Goal: Task Accomplishment & Management: Complete application form

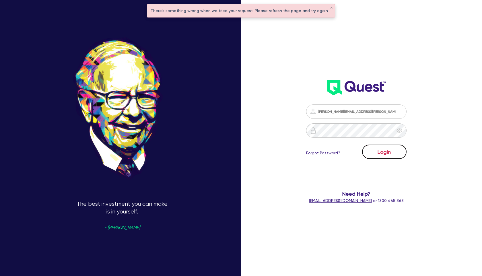
click at [390, 151] on button "Login" at bounding box center [384, 152] width 44 height 14
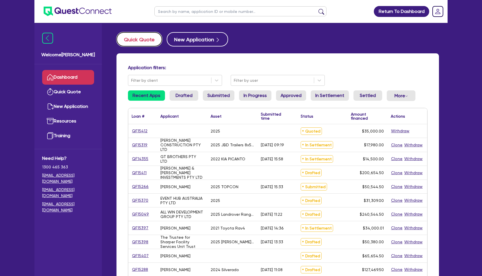
click at [151, 43] on button "Quick Quote" at bounding box center [139, 39] width 46 height 14
select select "Other"
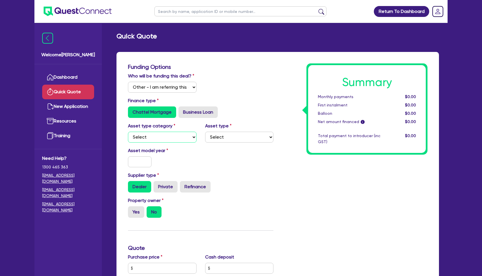
click at [176, 135] on select "Select Cars and light trucks Primary assets Secondary assets Tertiary assets" at bounding box center [162, 137] width 69 height 11
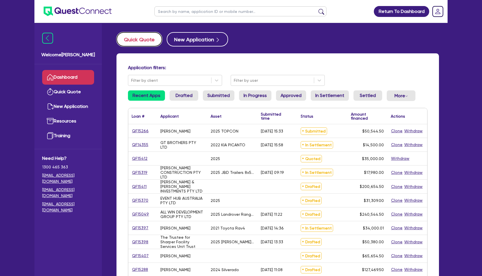
click at [141, 39] on button "Quick Quote" at bounding box center [139, 39] width 46 height 14
select select "Other"
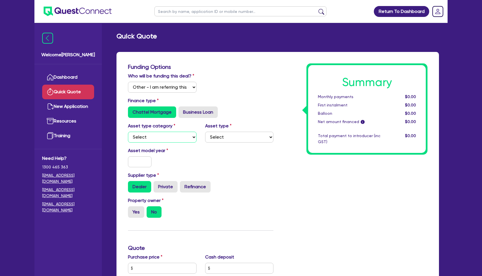
click at [151, 135] on select "Select Cars and light trucks Primary assets Secondary assets Tertiary assets" at bounding box center [162, 137] width 69 height 11
select select "CARS_AND_LIGHT_TRUCKS"
click at [128, 132] on select "Select Cars and light trucks Primary assets Secondary assets Tertiary assets" at bounding box center [162, 137] width 69 height 11
click at [248, 137] on select "Select Passenger vehicles Vans and utes Light trucks up to 4.5 tonne" at bounding box center [239, 137] width 69 height 11
select select "PASSENGER_VEHICLES"
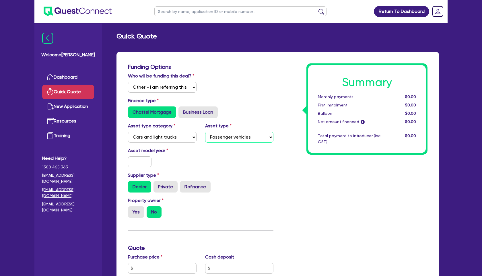
click at [205, 132] on select "Select Passenger vehicles Vans and utes Light trucks up to 4.5 tonne" at bounding box center [239, 137] width 69 height 11
click at [143, 160] on input "text" at bounding box center [140, 161] width 24 height 11
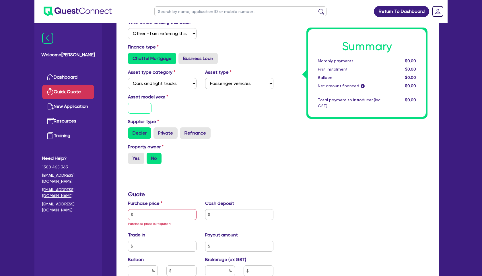
scroll to position [56, 0]
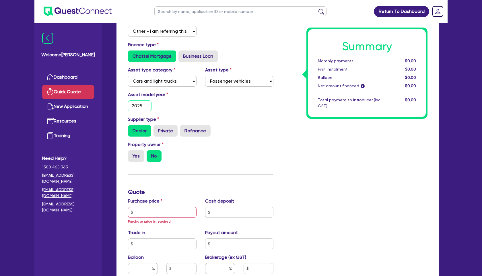
type input "2025"
click at [154, 211] on input "text" at bounding box center [162, 212] width 69 height 11
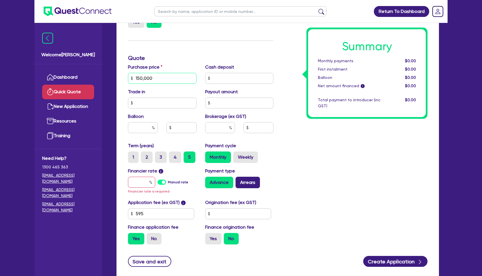
scroll to position [191, 0]
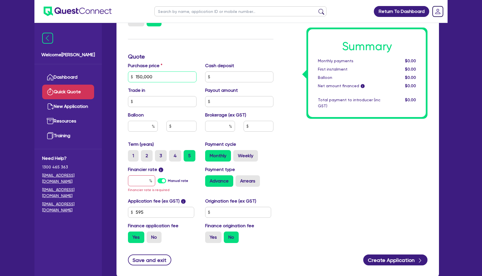
type input "150,000"
click at [145, 178] on input "text" at bounding box center [141, 180] width 27 height 11
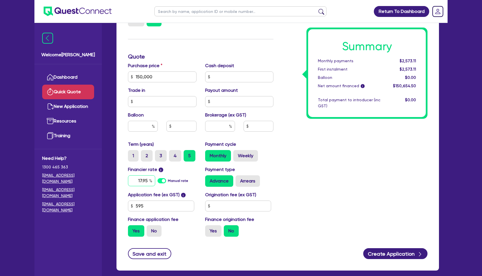
type input "17.95"
click at [223, 128] on input "text" at bounding box center [220, 126] width 30 height 11
type input "5"
click at [346, 155] on div "Summary Monthly payments $3,765.22 First instalment $3,765.22 Balloon $0.00 Net…" at bounding box center [355, 56] width 154 height 369
type input "7,532.73"
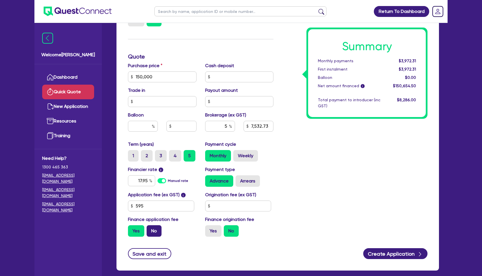
click at [153, 229] on label "No" at bounding box center [154, 230] width 15 height 11
click at [150, 229] on input "No" at bounding box center [149, 227] width 4 height 4
radio input "true"
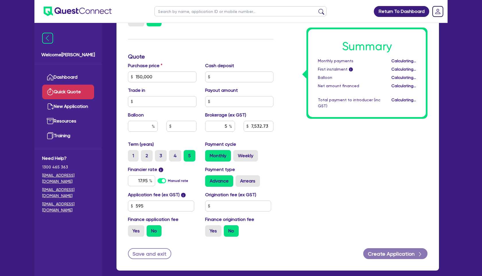
type input "7,500"
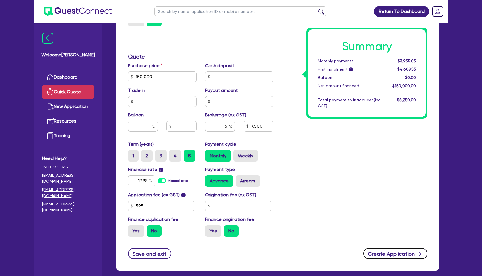
click at [393, 251] on button "Create Application" at bounding box center [395, 253] width 64 height 11
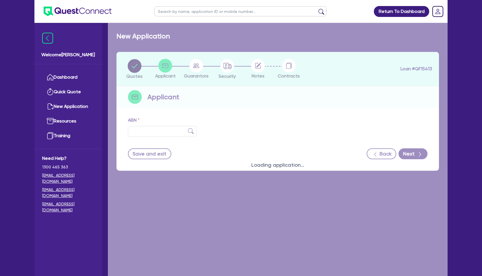
click at [159, 132] on div "Loading application..." at bounding box center [278, 161] width 340 height 276
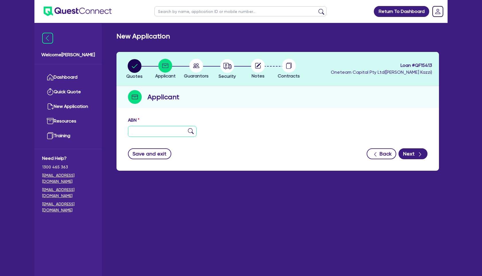
click at [177, 131] on input "text" at bounding box center [162, 131] width 69 height 11
type input "52 646 381 204"
click at [192, 132] on img at bounding box center [191, 131] width 6 height 6
type input "SPORTSPLUS HQ PTY LIMITED"
type input "SEND IT! DOYLO"
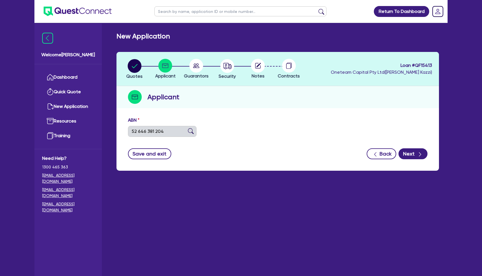
select select "COMPANY"
type input "[DATE]"
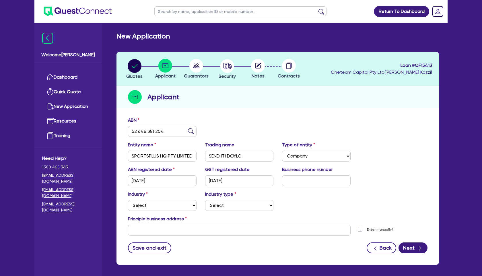
scroll to position [24, 0]
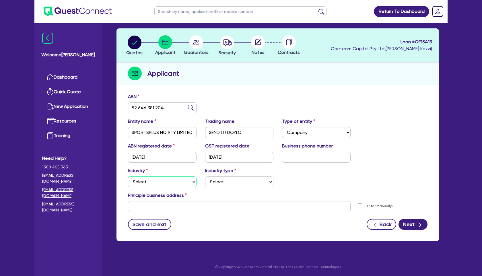
click at [168, 183] on select "Select Accomodation & Food Services Administrative & Support Services Agricultu…" at bounding box center [162, 181] width 69 height 11
select select "ARTS_RECREATION"
click at [128, 176] on select "Select Accomodation & Food Services Administrative & Support Services Agricultu…" at bounding box center [162, 181] width 69 height 11
click at [244, 184] on select "Select Artists Musicians Writers Performers Venue Operators Sports Venue Gyms S…" at bounding box center [239, 181] width 69 height 11
select select "SPORTS_VENUE"
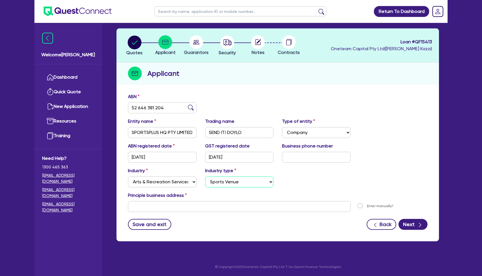
click at [205, 176] on select "Select Artists Musicians Writers Performers Venue Operators Sports Venue Gyms S…" at bounding box center [239, 181] width 69 height 11
click at [204, 209] on input "text" at bounding box center [239, 206] width 223 height 11
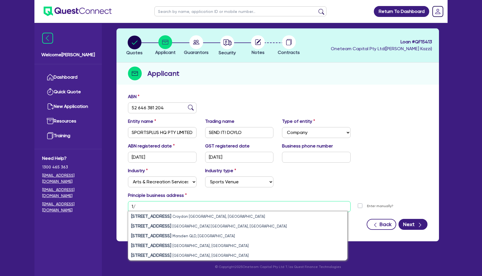
type input "1"
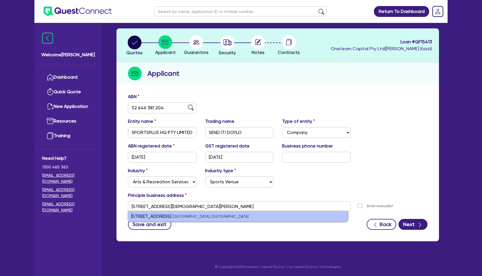
click at [197, 217] on small "[GEOGRAPHIC_DATA], [GEOGRAPHIC_DATA]" at bounding box center [210, 216] width 76 height 4
type input "5 [STREET_ADDRESS][DEMOGRAPHIC_DATA]"
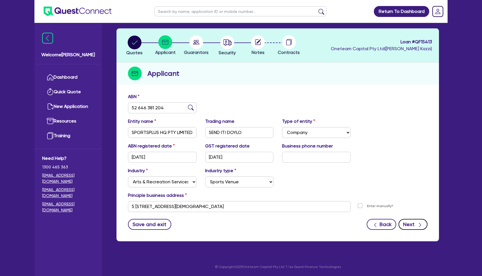
click at [415, 225] on button "Next" at bounding box center [412, 224] width 29 height 11
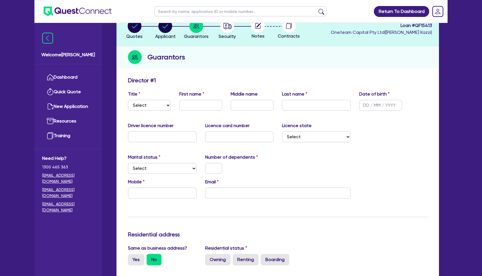
scroll to position [41, 0]
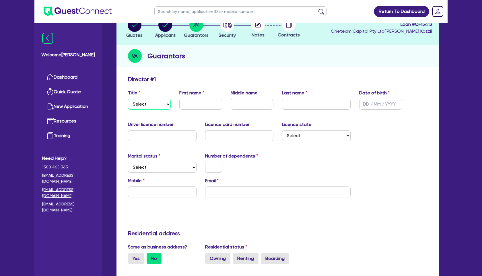
click at [163, 102] on select "Select Mr Mrs Ms Miss Dr" at bounding box center [149, 104] width 43 height 11
select select "MR"
click at [128, 99] on select "Select Mr Mrs Ms Miss Dr" at bounding box center [149, 104] width 43 height 11
click at [213, 104] on input "text" at bounding box center [200, 104] width 43 height 11
type input "[PERSON_NAME]"
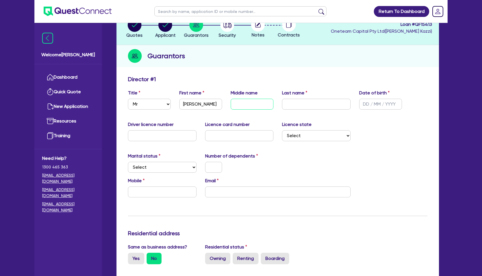
click at [258, 106] on input "text" at bounding box center [252, 104] width 43 height 11
type input "[PERSON_NAME]"
click at [363, 107] on input "text" at bounding box center [380, 104] width 43 height 11
type input "[DATE]"
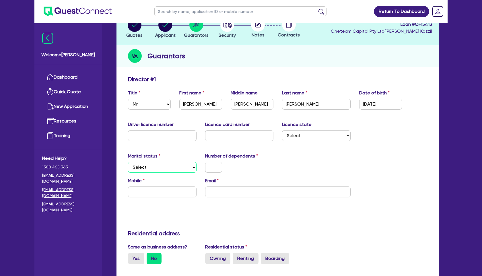
click at [168, 163] on select "Select Single Married De Facto / Partner" at bounding box center [162, 167] width 69 height 11
select select "DE_FACTO"
click at [128, 162] on select "Select Single Married De Facto / Partner" at bounding box center [162, 167] width 69 height 11
click at [211, 168] on input "text" at bounding box center [213, 167] width 17 height 11
click at [180, 192] on input "text" at bounding box center [162, 191] width 69 height 11
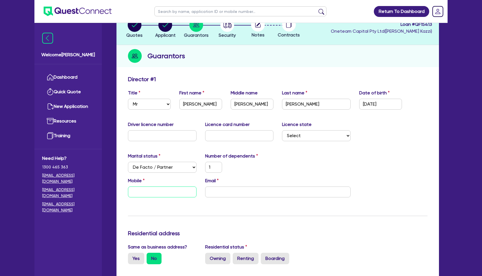
type input "1"
type input "0"
type input "1"
type input "04"
type input "1"
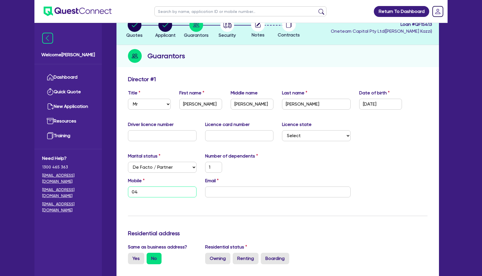
type input "040"
type input "1"
type input "0402"
type input "1"
type input "0402 6"
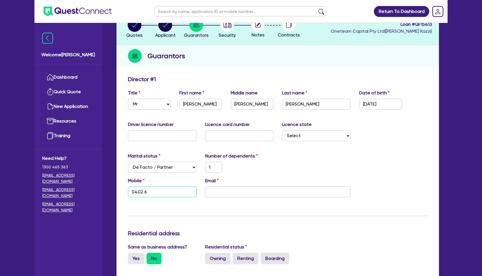
type input "1"
type input "0402 63"
type input "1"
type input "0402 632"
type input "1"
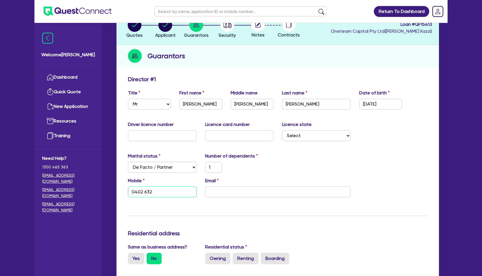
type input "0402 632 1"
type input "1"
type input "0402 632 14"
type input "1"
type input "0402 632 141"
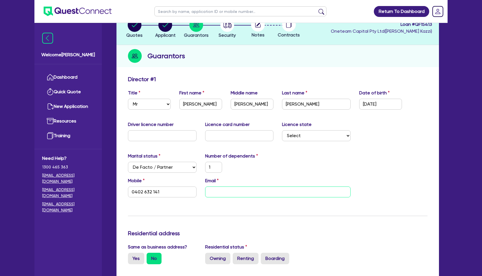
click at [276, 188] on input "email" at bounding box center [277, 191] width 145 height 11
type input "1"
type input "0402 632 141"
type input "w"
type input "1"
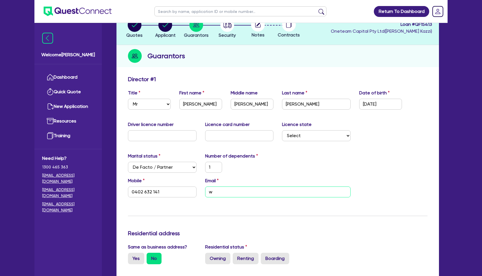
type input "0402 632 141"
type input "wi"
type input "1"
type input "0402 632 141"
type input "wil"
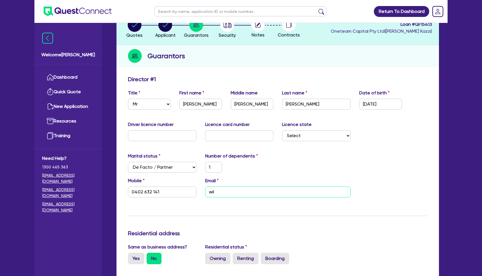
type input "1"
type input "0402 632 141"
type input "will"
type input "1"
type input "0402 632 141"
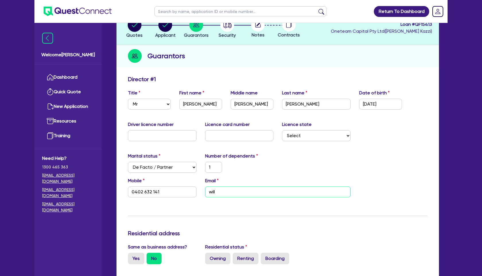
type input "willw"
type input "1"
type input "0402 632 141"
type input "willw@"
type input "1"
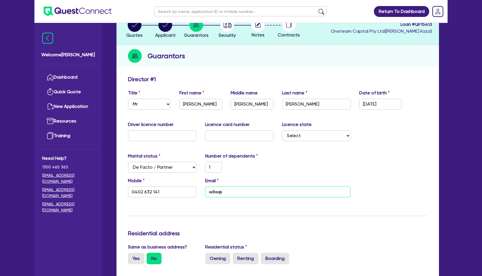
type input "0402 632 141"
type input "willw@s"
type input "1"
type input "0402 632 141"
type input "willw@se"
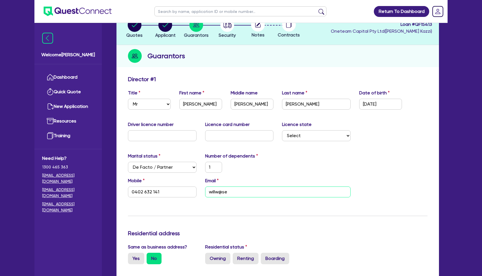
type input "1"
type input "0402 632 141"
type input "willw@sen"
type input "1"
type input "0402 632 141"
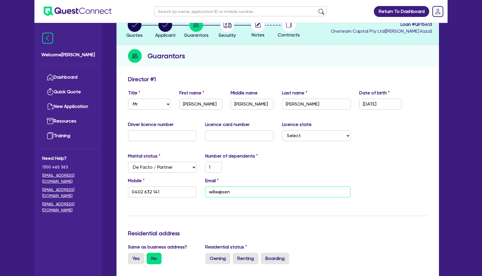
type input "willw@sens"
type input "1"
type input "0402 632 141"
type input "willw@sensi"
type input "1"
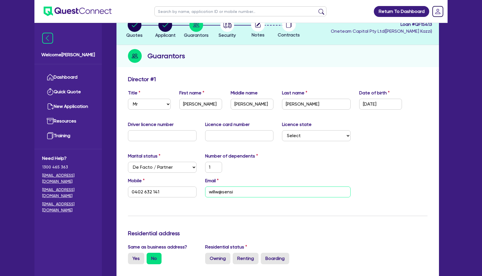
type input "0402 632 141"
type input "willw@sensir"
type input "1"
type input "0402 632 141"
type input "willw@sensi"
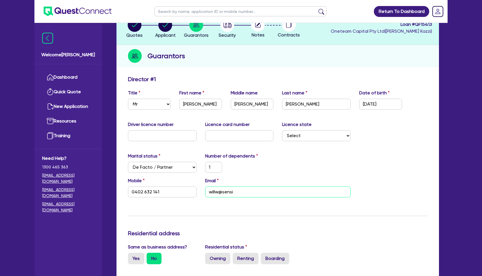
type input "1"
type input "0402 632 141"
type input "willw@sensit"
type input "1"
type input "0402 632 141"
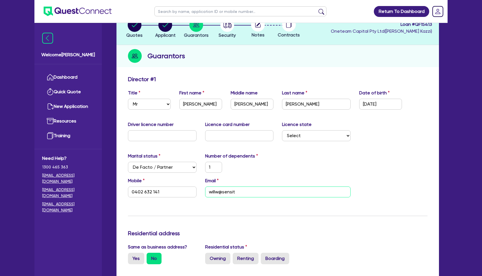
type input "willw@sensit."
type input "1"
type input "0402 632 141"
type input "willw@sensit.c"
type input "1"
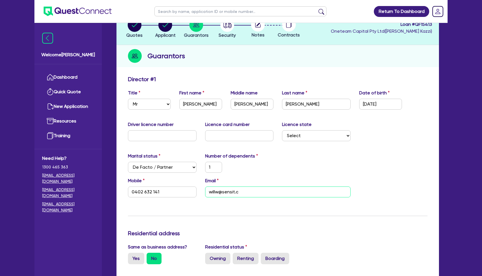
type input "0402 632 141"
type input "willw@sensit."
type input "1"
type input "0402 632 141"
type input "willw@sensit.a"
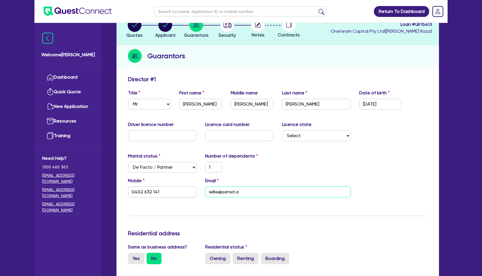
type input "1"
type input "0402 632 141"
type input "willw@sensit."
type input "1"
type input "0402 632 141"
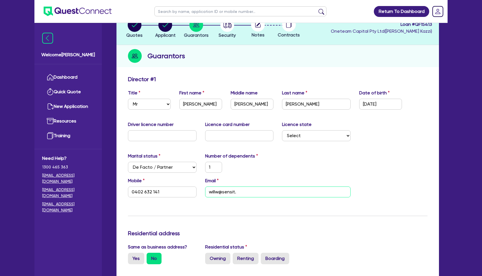
type input "willw@sensit.s"
type input "1"
type input "0402 632 141"
type input "[EMAIL_ADDRESS][DOMAIN_NAME]"
type input "1"
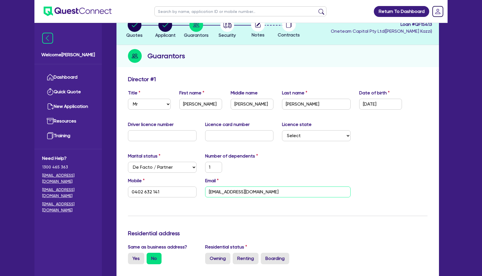
type input "0402 632 141"
type input "[EMAIL_ADDRESS]"
type input "1"
type input "0402 632 141"
type input "willw@sensit.soci"
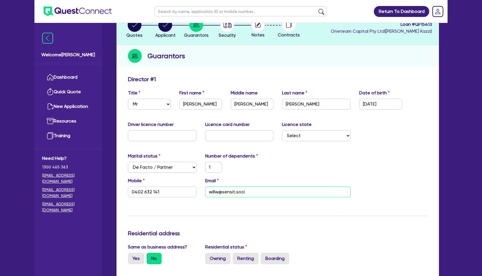
type input "1"
type input "0402 632 141"
type input "[EMAIL_ADDRESS][PERSON_NAME]"
type input "1"
type input "0402 632 141"
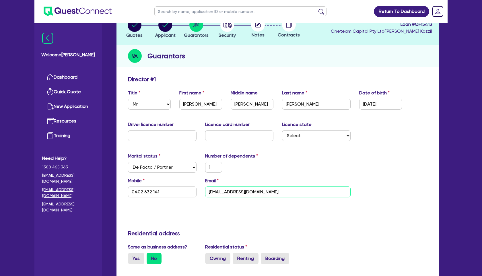
type input "[EMAIL_ADDRESS][DOMAIN_NAME]"
click at [370, 192] on div "Mobile [PHONE_NUMBER] Email [EMAIL_ADDRESS][DOMAIN_NAME]" at bounding box center [278, 189] width 308 height 25
click at [230, 191] on input "[EMAIL_ADDRESS][DOMAIN_NAME]" at bounding box center [277, 191] width 145 height 11
type input "1"
type input "0402 632 141"
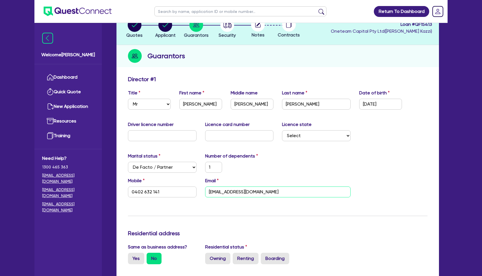
type input "[EMAIL_ADDRESS][DOMAIN_NAME]"
type input "1"
type input "0402 632 141"
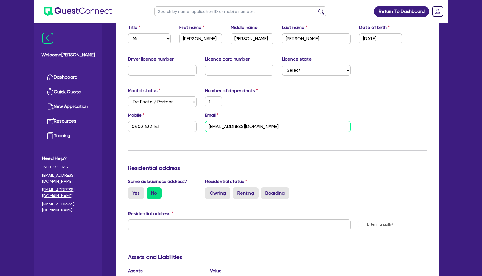
scroll to position [109, 0]
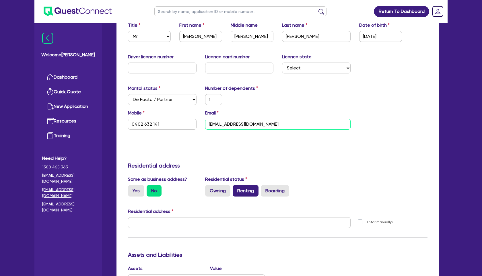
type input "[EMAIL_ADDRESS][DOMAIN_NAME]"
click at [245, 190] on label "Renting" at bounding box center [246, 190] width 26 height 11
click at [236, 189] on input "Renting" at bounding box center [235, 187] width 4 height 4
radio input "true"
type input "1"
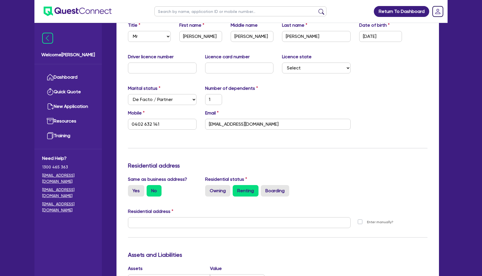
type input "0402 632 141"
click at [172, 223] on input "text" at bounding box center [239, 222] width 223 height 11
type input "1/54 brigh"
paste input "[STREET_ADDRESS]"
type input "[STREET_ADDRESS]"
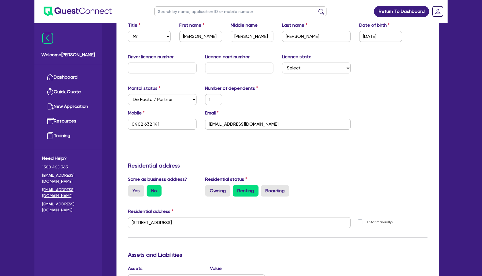
click at [232, 231] on div "[STREET_ADDRESS]" at bounding box center [239, 224] width 231 height 15
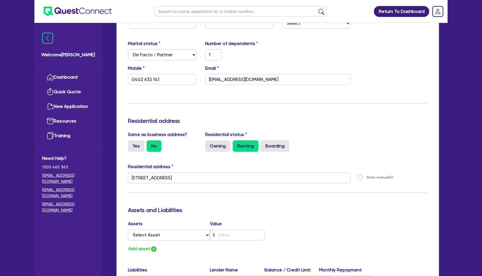
scroll to position [157, 0]
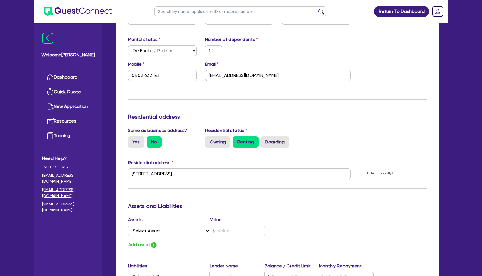
click at [367, 173] on label "Enter manually?" at bounding box center [380, 173] width 26 height 5
click at [361, 173] on input "Enter manually?" at bounding box center [361, 172] width 5 height 5
checkbox input "true"
type input "1"
type input "0402 632 141"
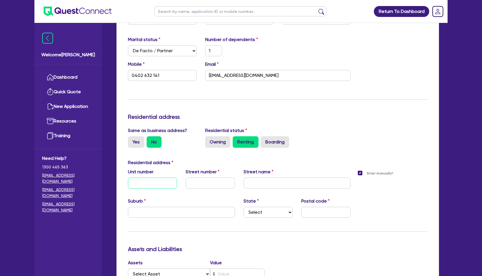
click at [161, 179] on input "text" at bounding box center [152, 183] width 49 height 11
type input "1"
type input "0402 632 141"
type input "1"
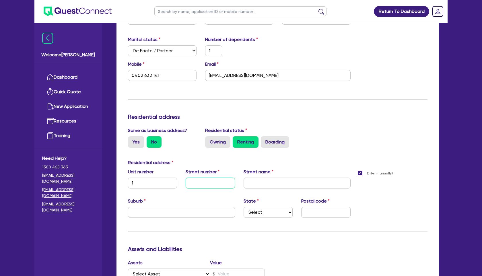
type input "0402 632 141"
type input "5"
type input "1"
type input "0402 632 141"
type input "54"
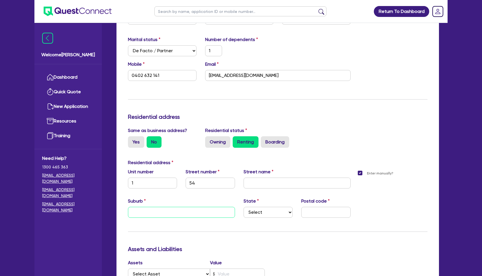
click at [169, 212] on input "text" at bounding box center [181, 212] width 107 height 11
paste input "[STREET_ADDRESS]"
type input "1"
type input "0402 632 141"
type input "[STREET_ADDRESS]"
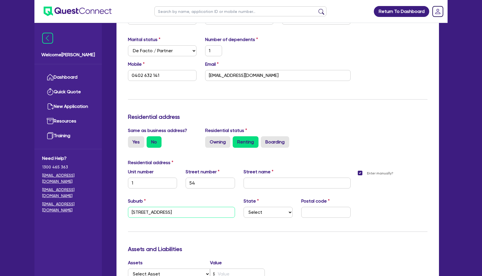
drag, startPoint x: 186, startPoint y: 212, endPoint x: 108, endPoint y: 211, distance: 78.0
click at [108, 211] on div "Drafted - SPORTSPLUS HQ PTY LIMITED Quotes Applicant [GEOGRAPHIC_DATA] Security…" at bounding box center [278, 199] width 340 height 648
type input "1"
type input "0402 632 141"
type input "[PERSON_NAME] bondi"
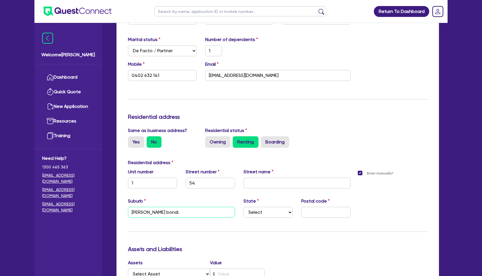
type input "1"
type input "0402 632 141"
type input "North bondi"
click at [254, 184] on input "text" at bounding box center [296, 183] width 107 height 11
paste input "[STREET_ADDRESS]"
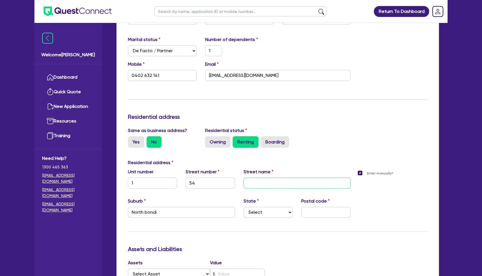
type input "1"
type input "0402 632 141"
type input "[STREET_ADDRESS]"
drag, startPoint x: 260, startPoint y: 182, endPoint x: 230, endPoint y: 182, distance: 29.8
click at [230, 182] on div "[GEOGRAPHIC_DATA][STREET_ADDRESS][GEOGRAPHIC_DATA]" at bounding box center [239, 180] width 231 height 25
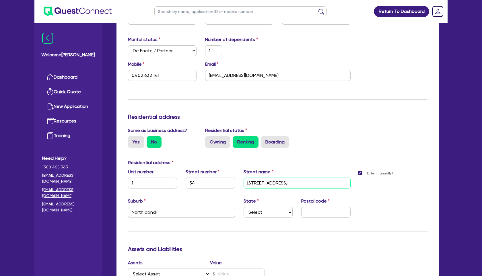
type input "1"
type input "0402 632 141"
type input "[GEOGRAPHIC_DATA]"
type input "1"
type input "0402 632 141"
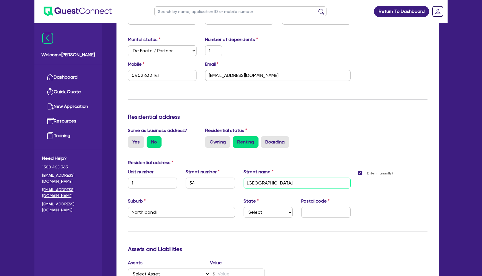
type input "[GEOGRAPHIC_DATA]"
drag, startPoint x: 289, startPoint y: 184, endPoint x: 336, endPoint y: 186, distance: 46.8
click at [336, 186] on input "[GEOGRAPHIC_DATA]" at bounding box center [296, 183] width 107 height 11
type input "1"
type input "0402 632 141"
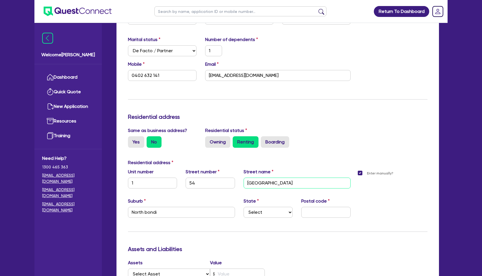
type input "[GEOGRAPHIC_DATA]"
click at [269, 184] on input "[GEOGRAPHIC_DATA]" at bounding box center [296, 183] width 107 height 11
type input "1"
type input "0402 632 141"
type input "Brighton oulevard"
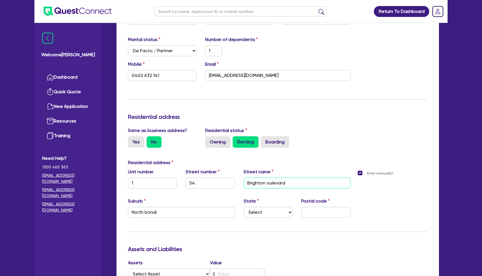
type input "1"
type input "0402 632 141"
type input "[GEOGRAPHIC_DATA]"
click at [283, 214] on select "Select [GEOGRAPHIC_DATA] [GEOGRAPHIC_DATA] [GEOGRAPHIC_DATA] [GEOGRAPHIC_DATA] …" at bounding box center [267, 212] width 49 height 11
select select "[GEOGRAPHIC_DATA]"
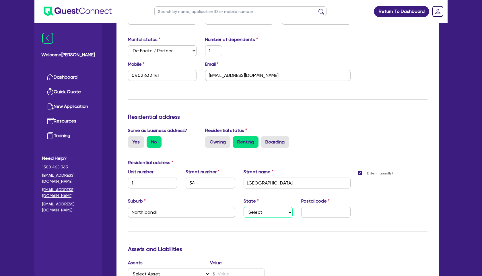
click at [243, 207] on select "Select [GEOGRAPHIC_DATA] [GEOGRAPHIC_DATA] [GEOGRAPHIC_DATA] [GEOGRAPHIC_DATA] …" at bounding box center [267, 212] width 49 height 11
type input "1"
type input "0402 632 141"
click at [326, 213] on input "text" at bounding box center [325, 212] width 49 height 11
type input "1"
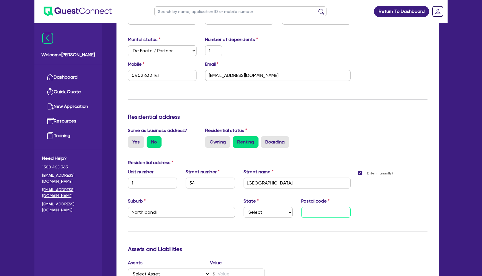
type input "0402 632 141"
type input "2"
type input "1"
type input "0402 632 141"
type input "21"
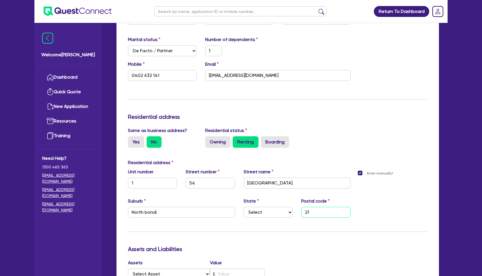
type input "1"
type input "0402 632 141"
type input "210"
type input "1"
type input "0402 632 141"
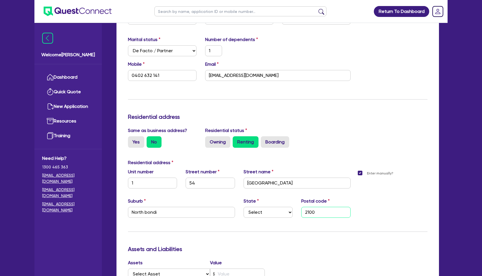
type input "2100"
click at [385, 217] on div "Enter manually?" at bounding box center [393, 197] width 77 height 59
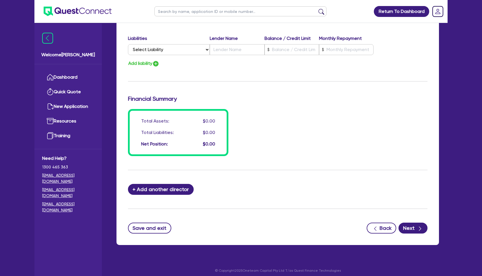
scroll to position [432, 0]
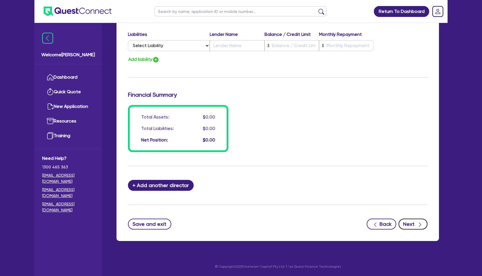
click at [414, 225] on button "Next" at bounding box center [412, 224] width 29 height 11
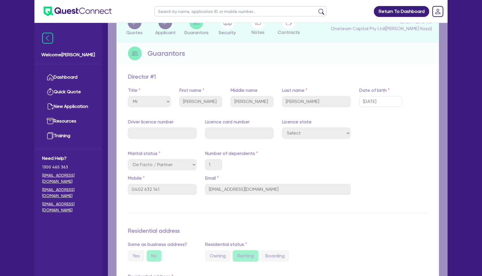
scroll to position [0, 0]
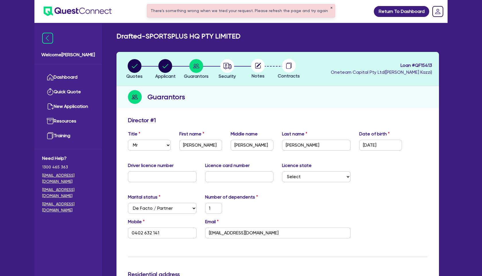
click at [330, 9] on button "✕" at bounding box center [331, 8] width 2 height 3
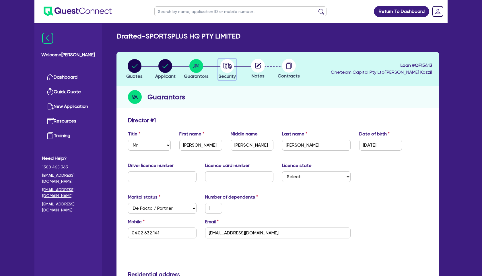
click at [226, 69] on circle "button" at bounding box center [227, 66] width 14 height 14
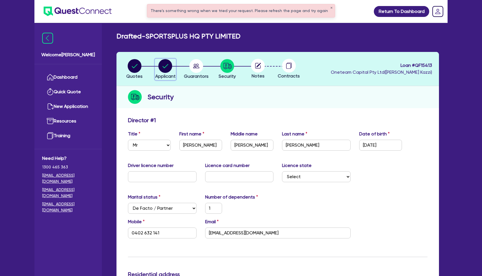
click at [168, 67] on circle "button" at bounding box center [165, 66] width 14 height 14
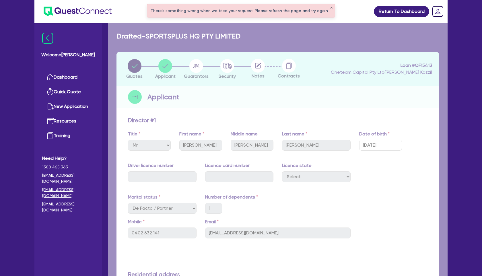
click at [330, 8] on button "✕" at bounding box center [331, 8] width 2 height 3
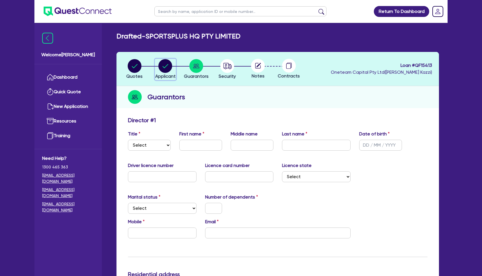
click at [166, 67] on circle "button" at bounding box center [165, 66] width 14 height 14
select select "COMPANY"
select select "ARTS_RECREATION"
select select "SPORTS_VENUE"
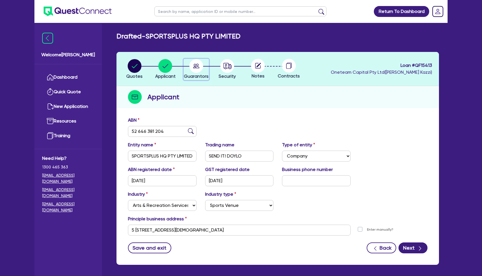
click at [198, 69] on circle "button" at bounding box center [196, 66] width 14 height 14
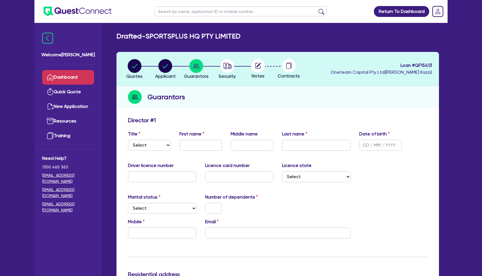
click at [68, 74] on link "Dashboard" at bounding box center [68, 77] width 52 height 15
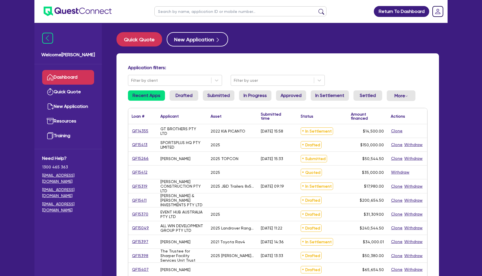
click at [182, 13] on input "text" at bounding box center [240, 11] width 172 height 10
type input "15306"
click at [317, 9] on button "submit" at bounding box center [321, 13] width 9 height 8
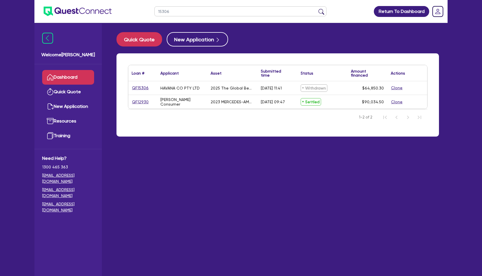
click at [67, 76] on link "Dashboard" at bounding box center [68, 77] width 52 height 15
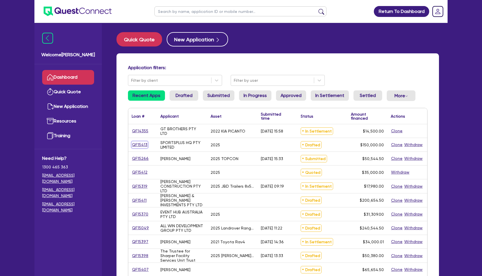
click at [139, 144] on link "QF15413" at bounding box center [140, 144] width 16 height 7
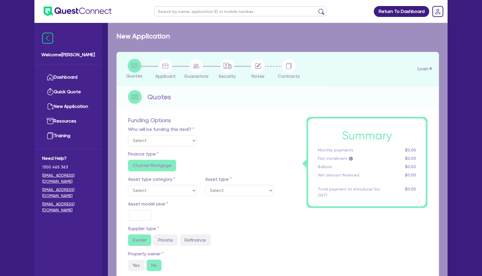
select select "Other"
select select "CARS_AND_LIGHT_TRUCKS"
type input "2025"
type input "150,000"
type input "5"
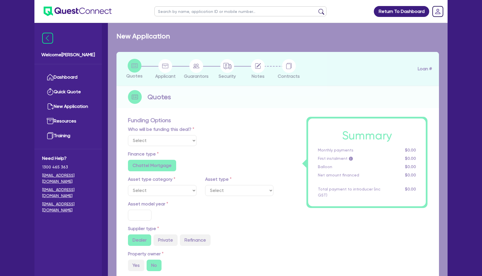
type input "7,500"
type input "17.95"
radio input "false"
select select "PASSENGER_VEHICLES"
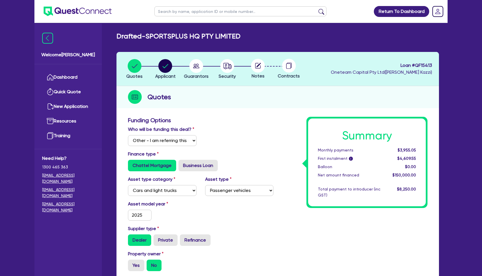
click at [257, 68] on icon at bounding box center [257, 65] width 5 height 5
click at [69, 75] on link "Dashboard" at bounding box center [68, 77] width 52 height 15
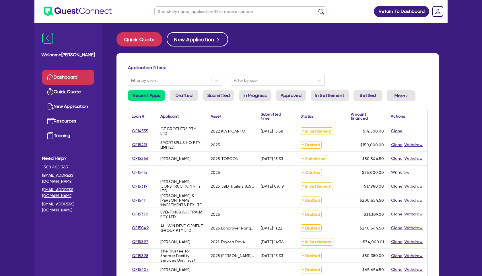
click at [180, 9] on input "text" at bounding box center [240, 11] width 172 height 10
type input "walta"
click at [317, 9] on button "submit" at bounding box center [321, 13] width 9 height 8
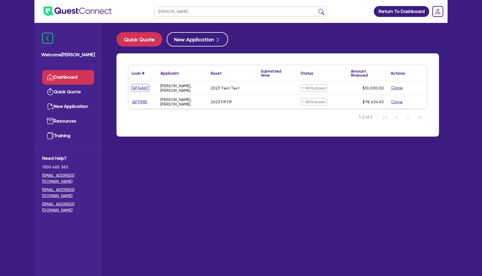
click at [145, 89] on link "QF14667" at bounding box center [140, 88] width 17 height 7
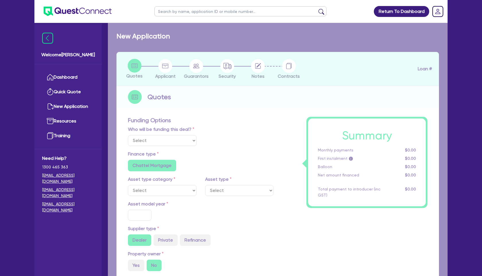
select select "CARS_AND_LIGHT_TRUCKS"
type input "2023"
type input "10,000"
type input "2"
radio input "false"
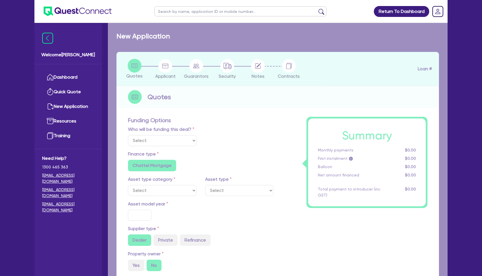
radio input "false"
select select "PASSENGER_VEHICLES"
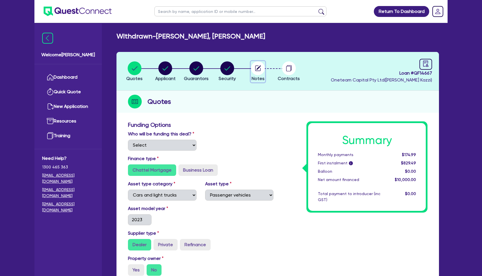
click at [256, 67] on circle "button" at bounding box center [258, 68] width 14 height 14
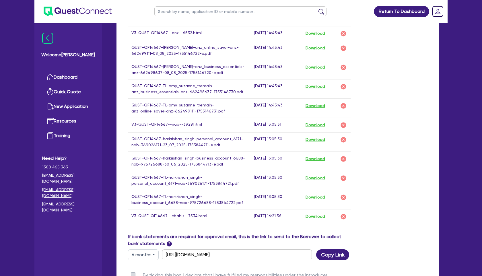
scroll to position [471, 0]
click at [342, 256] on button "Copy Link" at bounding box center [332, 254] width 33 height 11
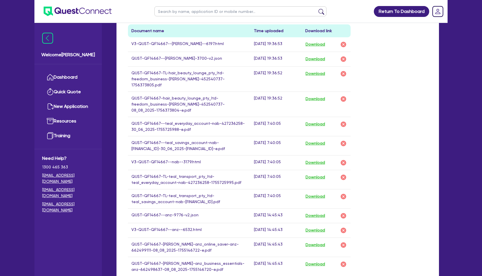
scroll to position [0, 0]
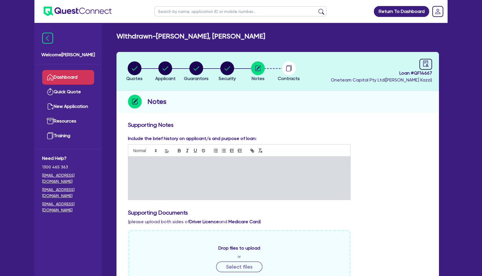
click at [62, 74] on link "Dashboard" at bounding box center [68, 77] width 52 height 15
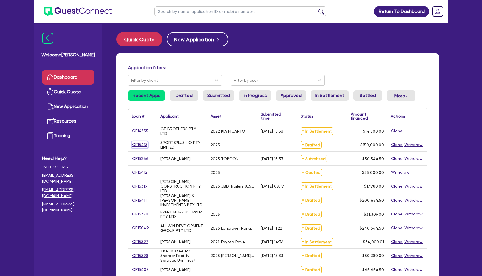
click at [146, 143] on link "QF15413" at bounding box center [140, 144] width 16 height 7
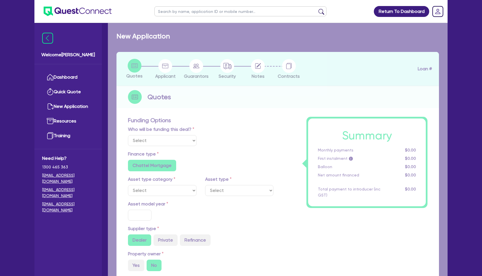
select select "Other"
select select "CARS_AND_LIGHT_TRUCKS"
type input "2025"
type input "150,000"
type input "5"
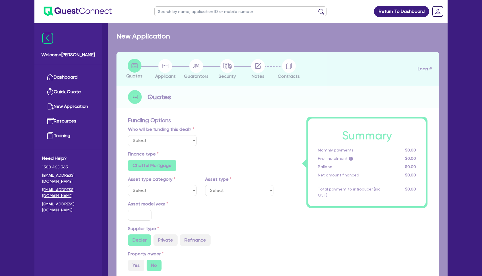
type input "7,500"
type input "17.95"
radio input "false"
select select "PASSENGER_VEHICLES"
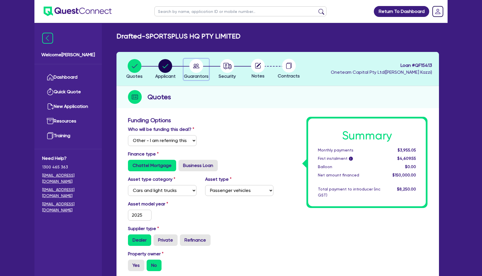
click at [198, 68] on circle "button" at bounding box center [196, 66] width 14 height 14
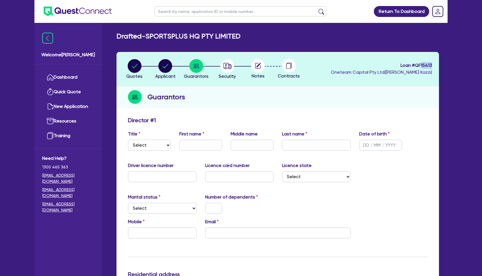
drag, startPoint x: 422, startPoint y: 65, endPoint x: 433, endPoint y: 65, distance: 11.5
click at [433, 65] on header "Quotes Applicant Guarantors Security Notes Contracts Loan # QF15413 Oneteam Cap…" at bounding box center [277, 69] width 322 height 34
copy span "15413"
